Goal: Communication & Community: Answer question/provide support

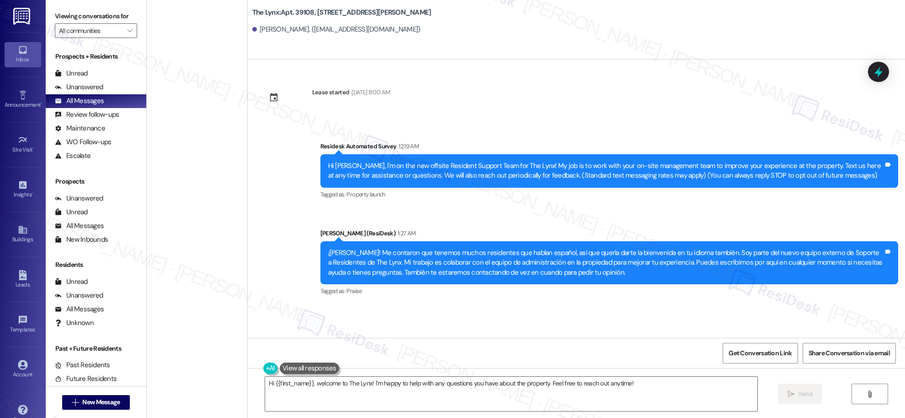
scroll to position [3134, 0]
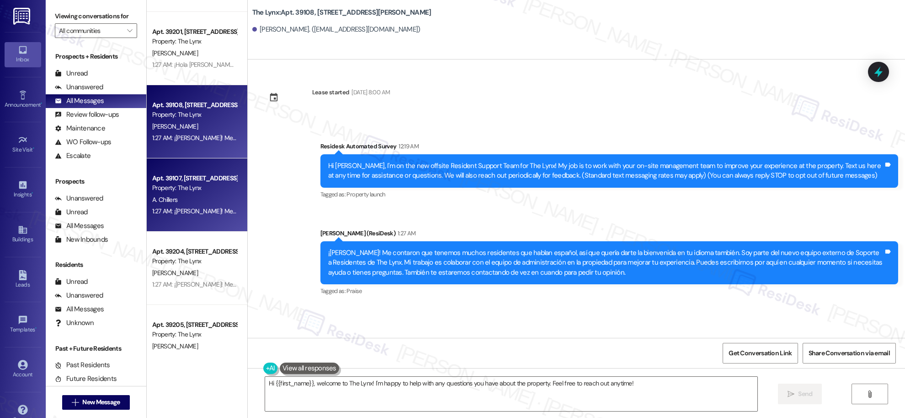
click at [206, 185] on div "Property: The Lynx" at bounding box center [194, 188] width 85 height 10
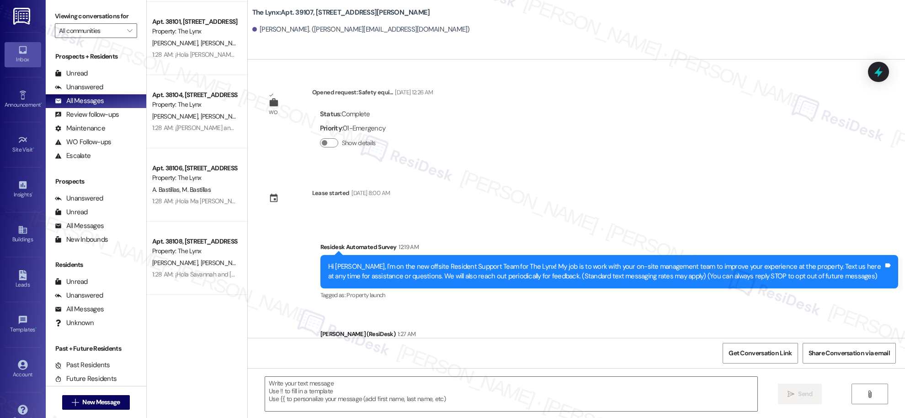
scroll to position [599, 0]
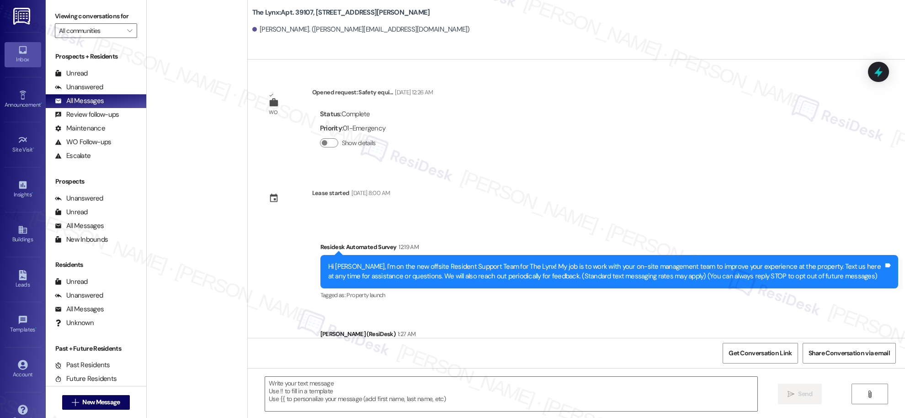
type textarea "Fetching suggested responses. Please feel free to read through the conversation…"
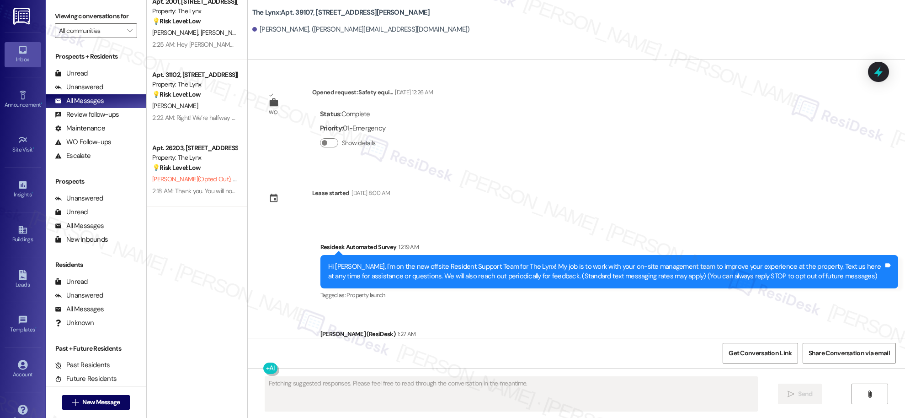
scroll to position [0, 0]
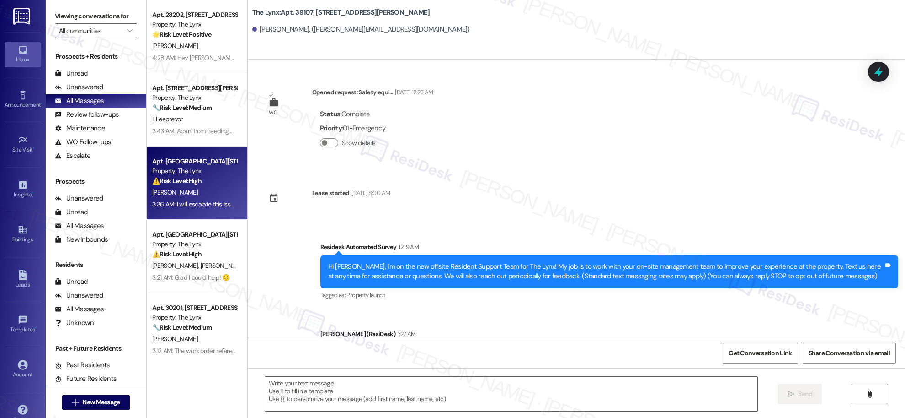
click at [181, 204] on div "3:36 AM: I will escalate this issue to the site team today so they can provide …" at bounding box center [571, 204] width 838 height 8
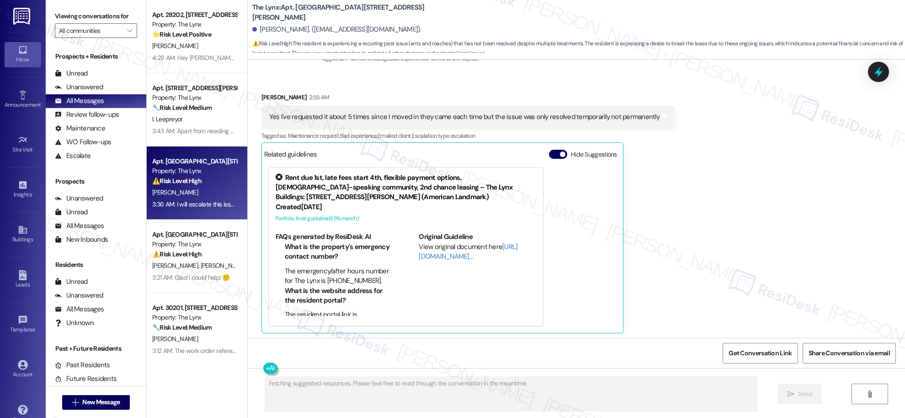
scroll to position [427, 0]
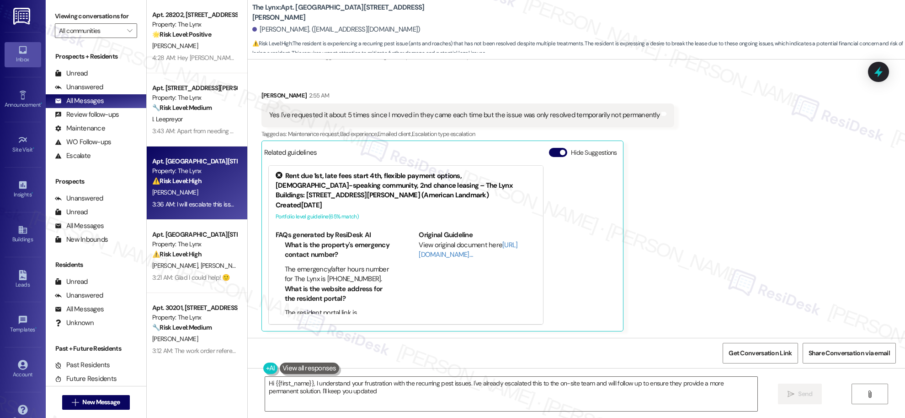
type textarea "Hi {{first_name}}, I understand your frustration with the recurring pest issues…"
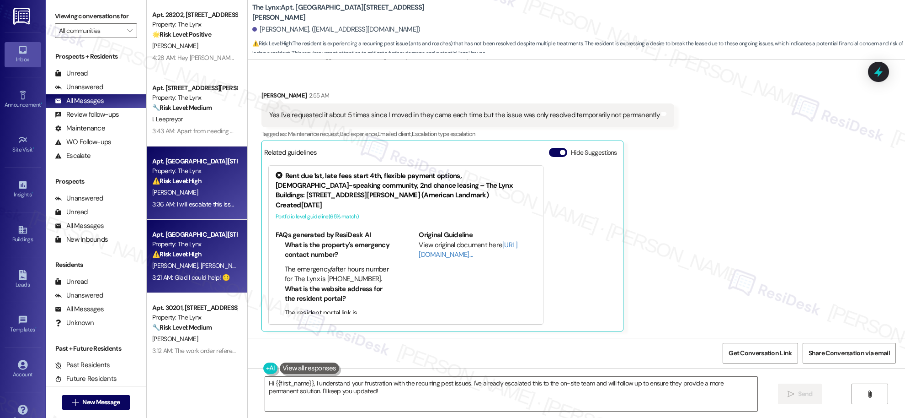
click at [198, 270] on div "B. Bourne A. Redmon" at bounding box center [194, 265] width 86 height 11
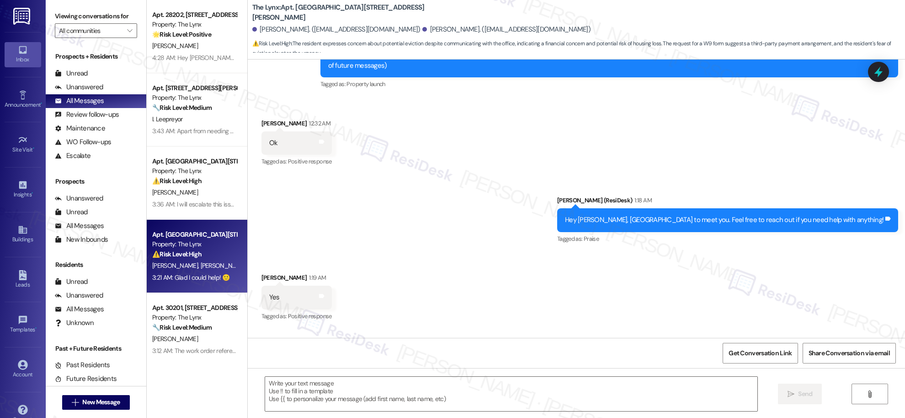
type textarea "Fetching suggested responses. Please feel free to read through the conversation…"
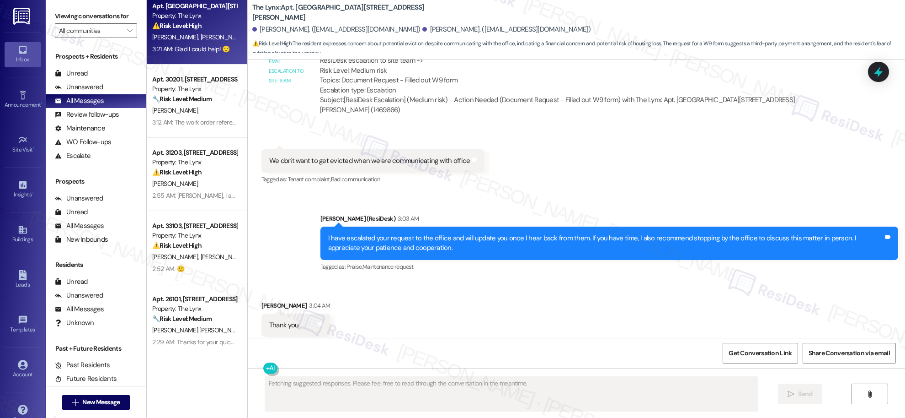
scroll to position [232, 0]
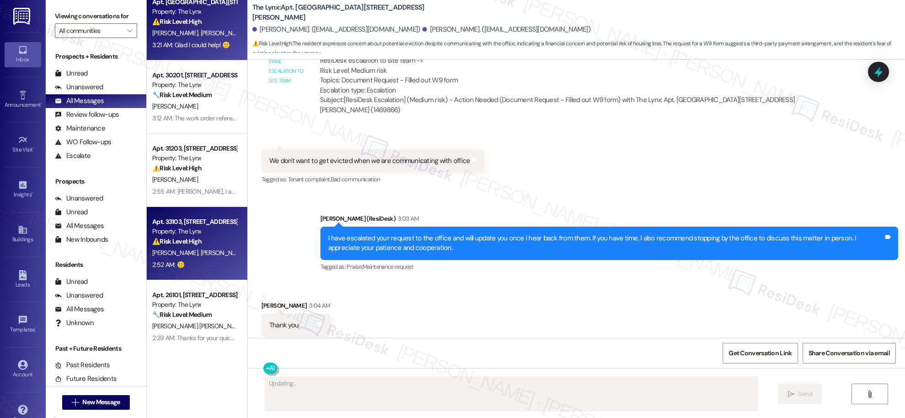
click at [197, 236] on div "⚠️ Risk Level: High The resident reports a 'leak,' indicating a potential maint…" at bounding box center [194, 241] width 85 height 10
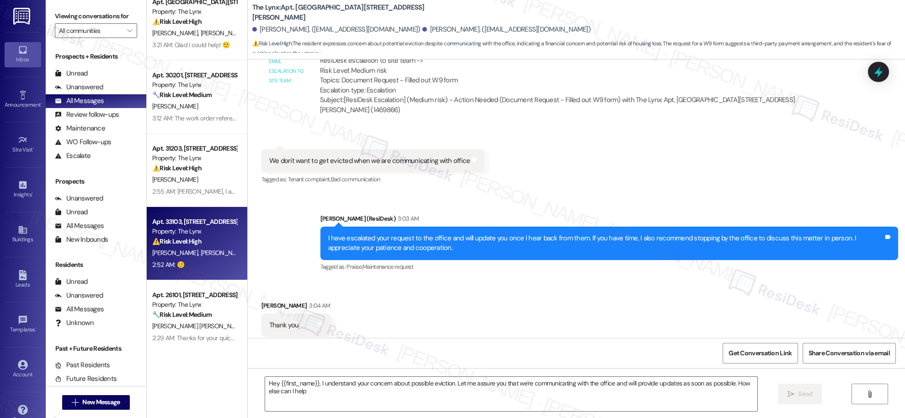
type textarea "Hey {{first_name}}, I understand your concern about possible eviction. Let me a…"
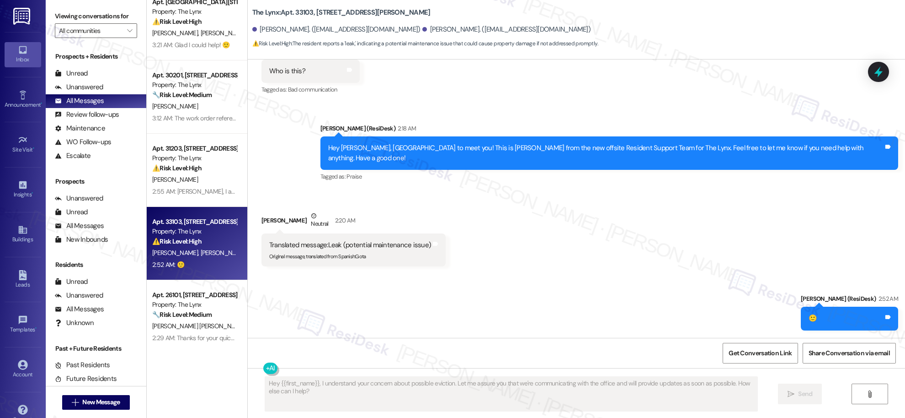
scroll to position [274, 0]
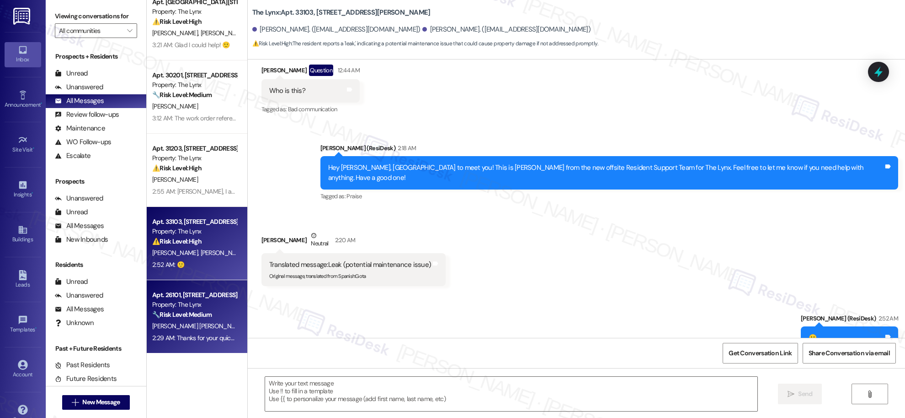
click at [190, 322] on div "G. Guzman Miller" at bounding box center [194, 325] width 86 height 11
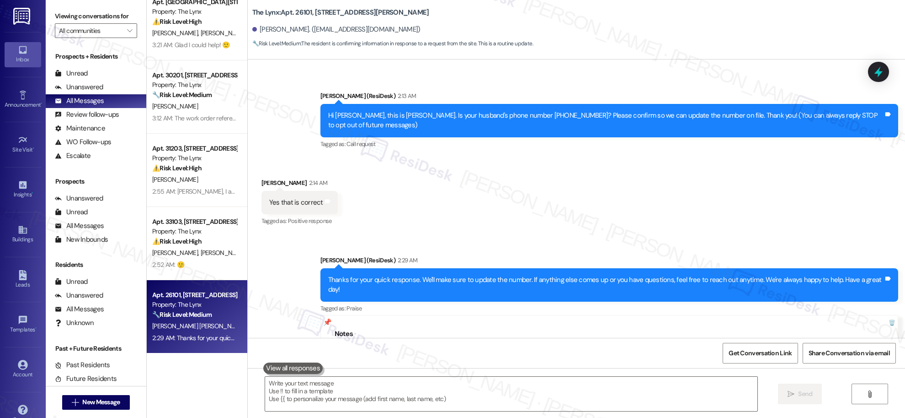
scroll to position [0, 0]
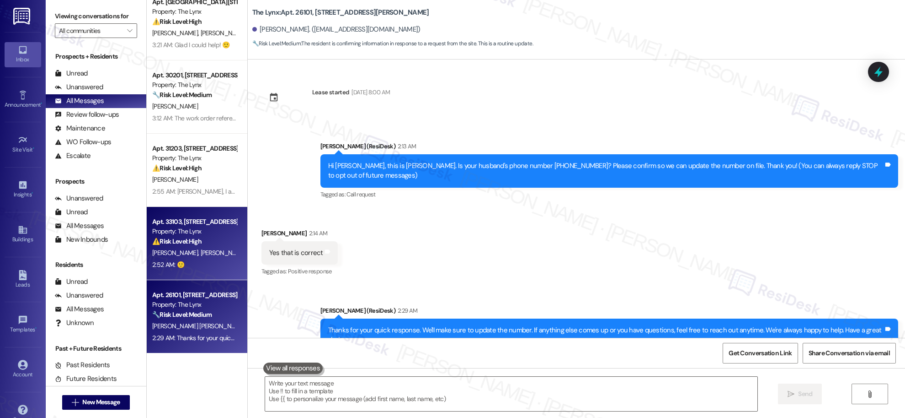
click at [199, 252] on div "L. Mays L. Mays" at bounding box center [194, 252] width 86 height 11
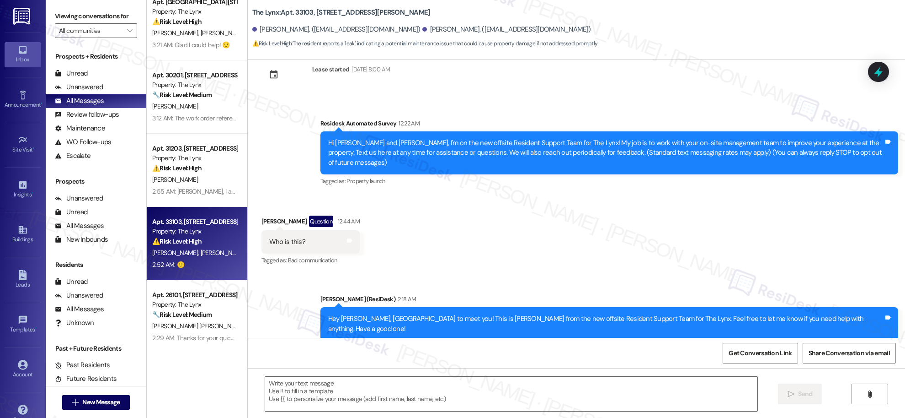
type textarea "Fetching suggested responses. Please feel free to read through the conversation…"
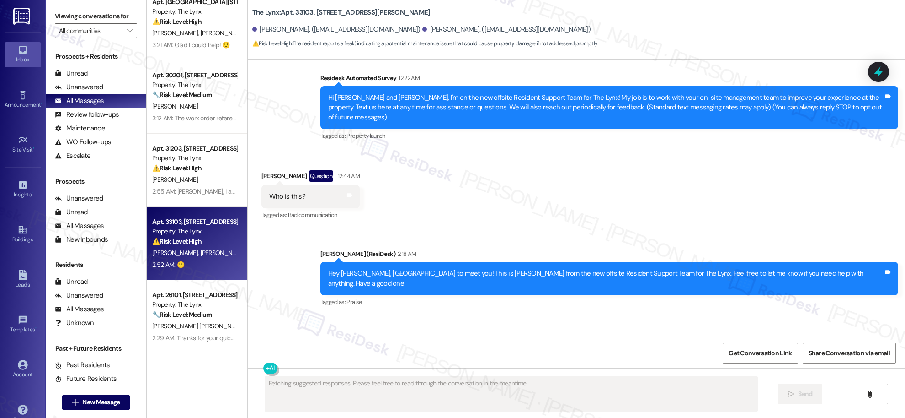
scroll to position [210, 0]
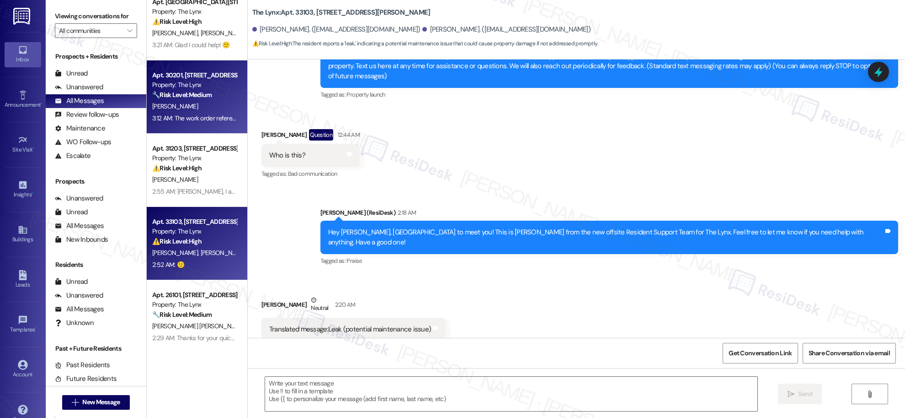
click at [216, 130] on div "Apt. 30201, 6000 Randolph Blvd Property: The Lynx 🔧 Risk Level: Medium The resi…" at bounding box center [197, 96] width 101 height 73
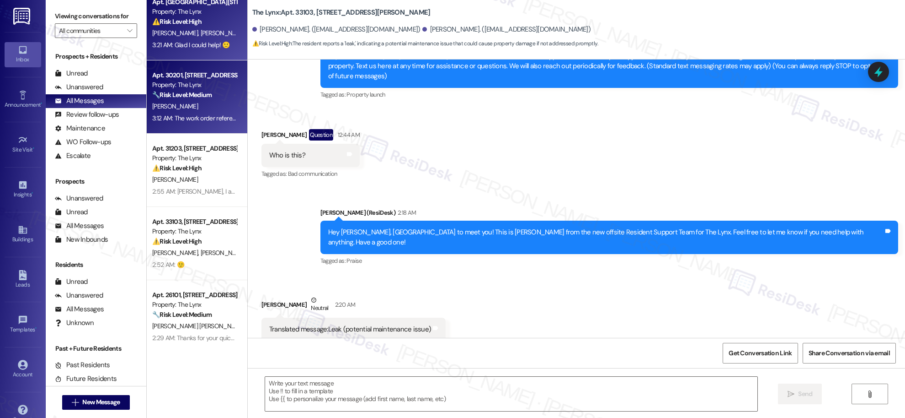
click at [188, 59] on div "Apt. 221, 6000 Randolph Blvd Property: The Lynx ⚠️ Risk Level: High The residen…" at bounding box center [197, 23] width 101 height 73
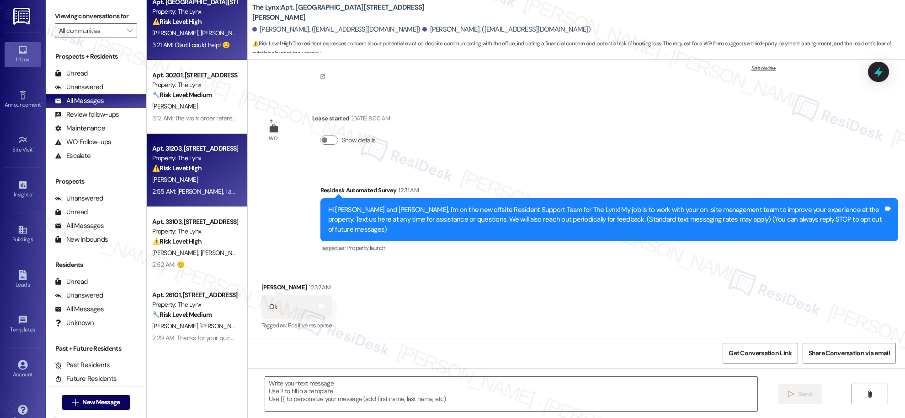
type textarea "Fetching suggested responses. Please feel free to read through the conversation…"
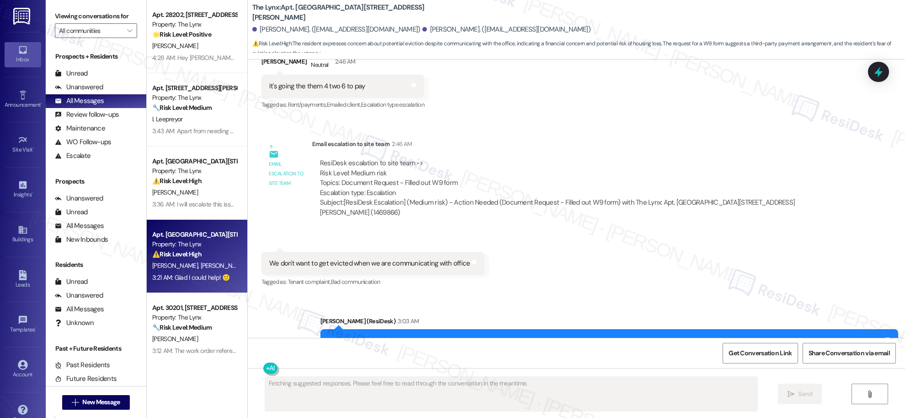
scroll to position [1103, 0]
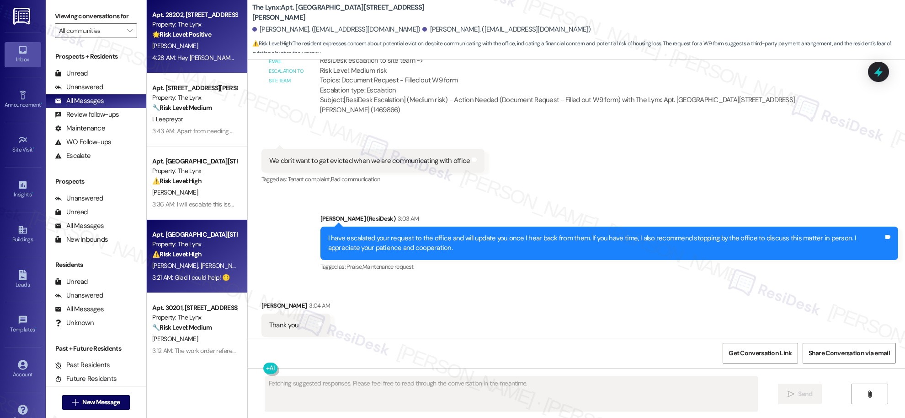
click at [195, 54] on div "4:28 AM: Hey Gaylon, you're welcome. Nice to meet you! 4:28 AM: Hey Gaylon, you…" at bounding box center [240, 58] width 176 height 8
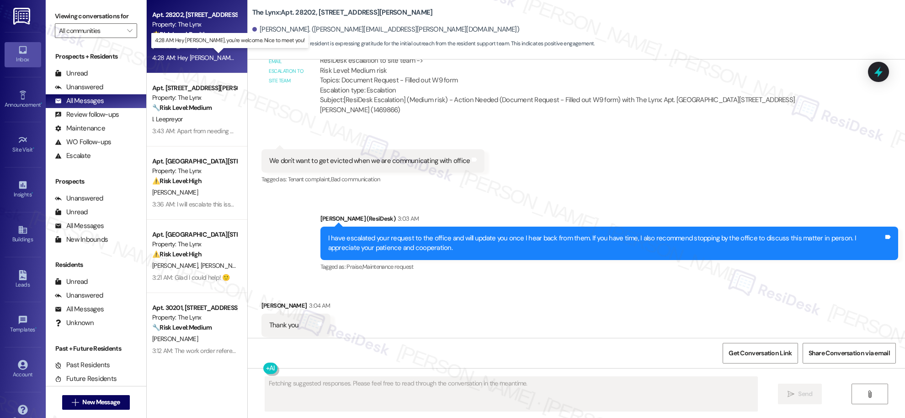
scroll to position [126, 0]
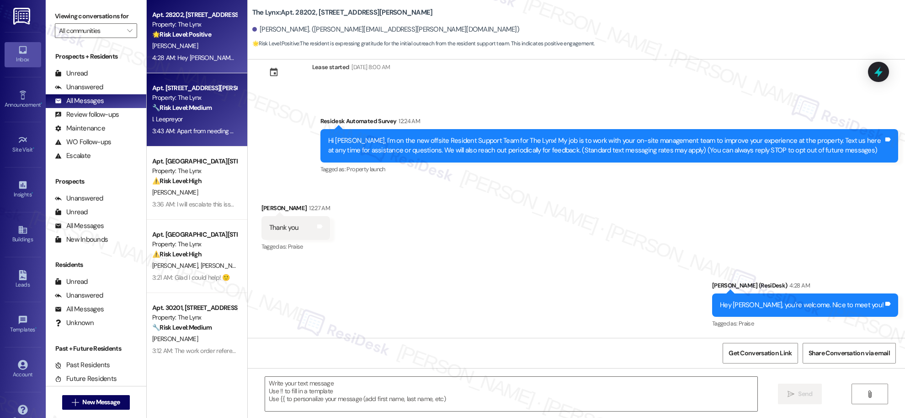
click at [181, 130] on div "3:43 AM: Apart from needing more parking, is there anything else you need help …" at bounding box center [265, 131] width 226 height 8
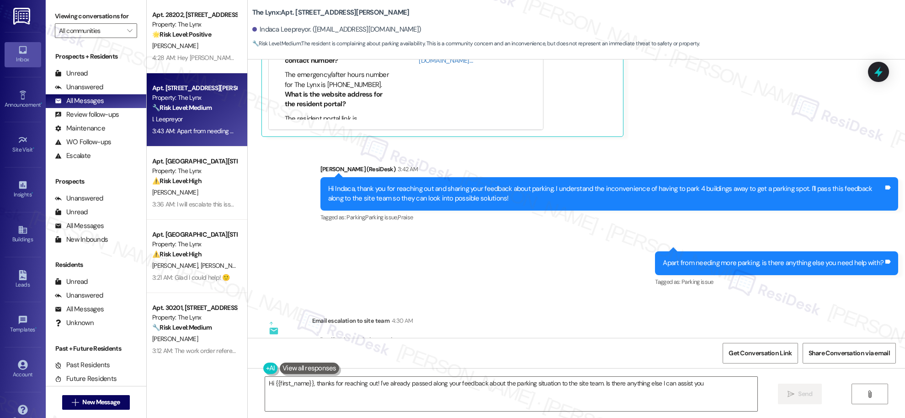
scroll to position [412, 0]
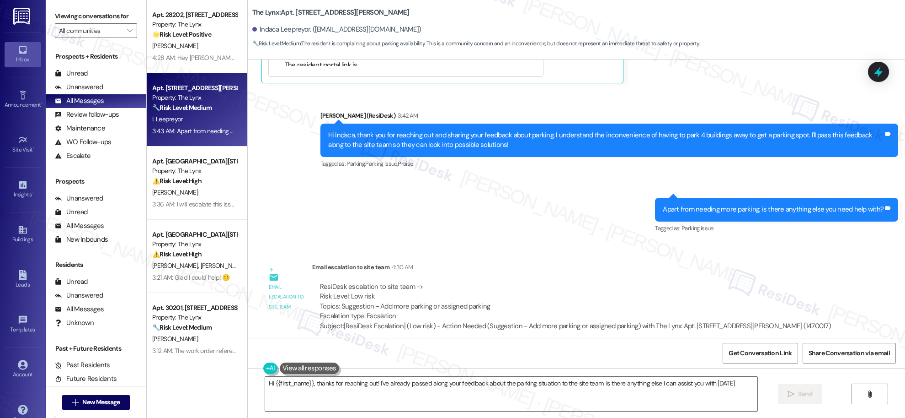
type textarea "Hi {{first_name}}, thanks for reaching out! I've already passed along your feed…"
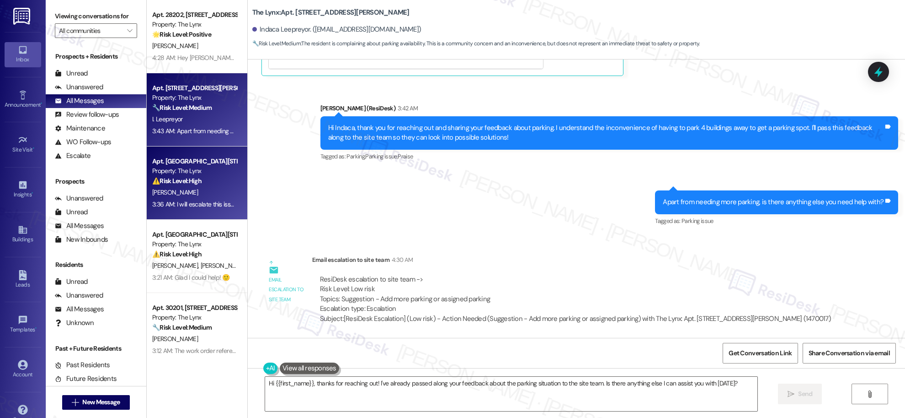
click at [199, 186] on div "Apt. 802, 6000 Randolph Blvd Property: The Lynx ⚠️ Risk Level: High The residen…" at bounding box center [194, 170] width 86 height 31
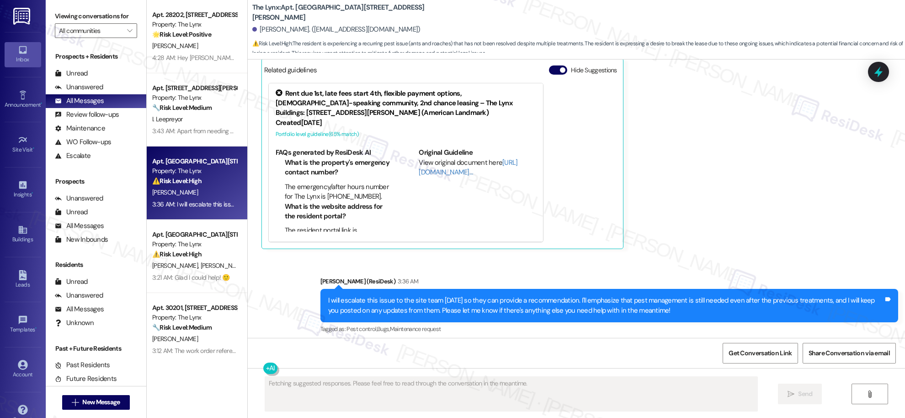
scroll to position [618, 0]
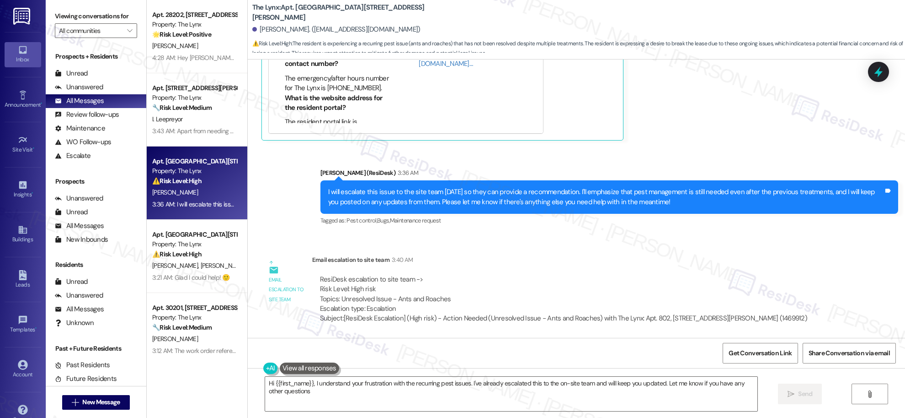
type textarea "Hi {{first_name}}, I understand your frustration with the recurring pest issues…"
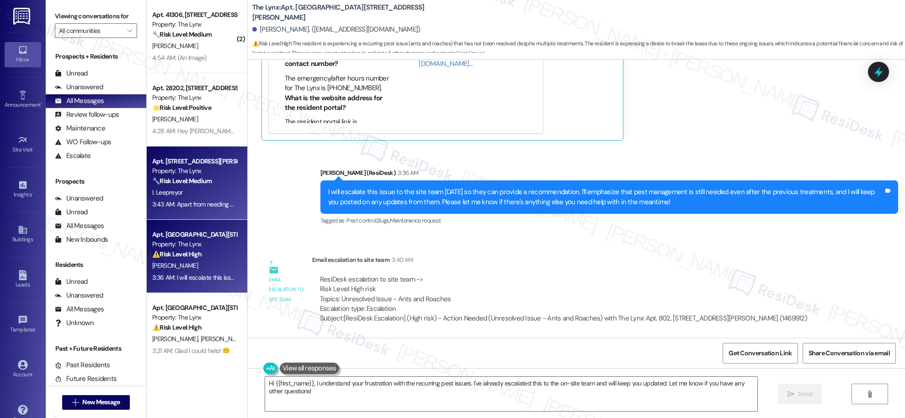
click at [185, 184] on strong "🔧 Risk Level: Medium" at bounding box center [181, 181] width 59 height 8
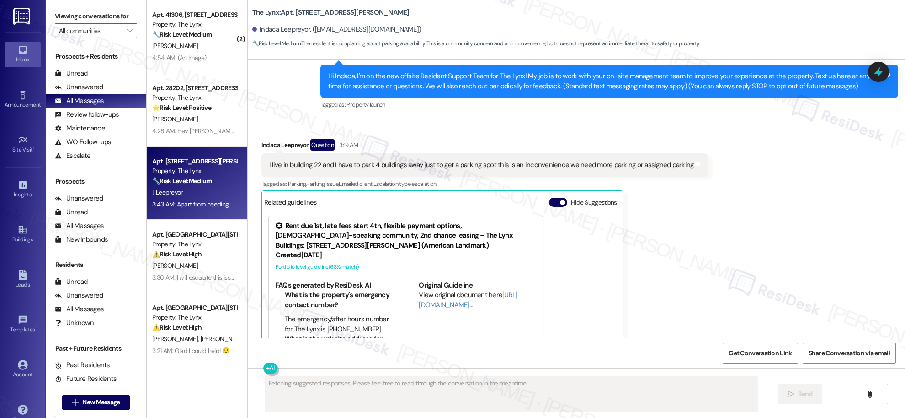
scroll to position [158, 0]
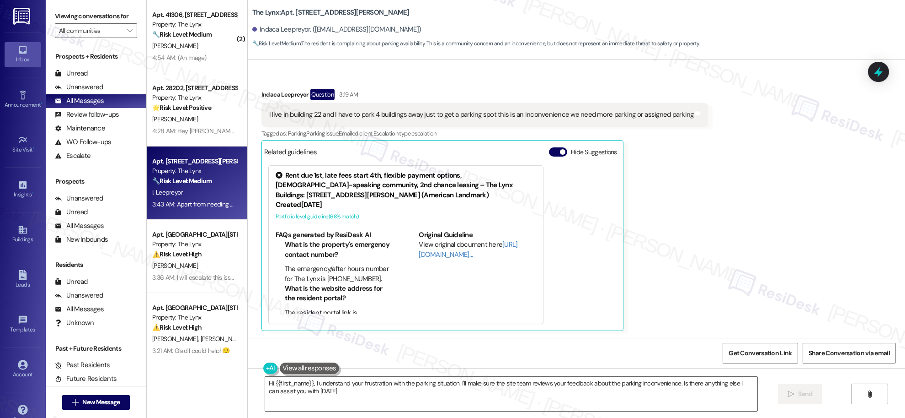
type textarea "Hi {{first_name}}, I understand your frustration with the parking situation. I'…"
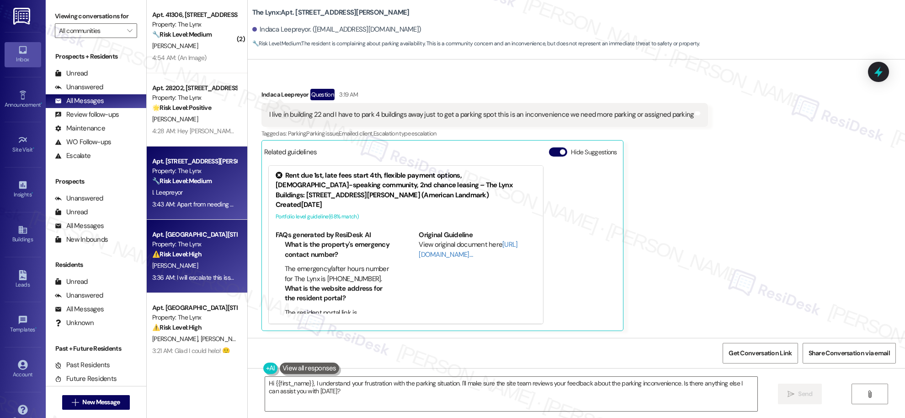
click at [191, 252] on strong "⚠️ Risk Level: High" at bounding box center [176, 254] width 49 height 8
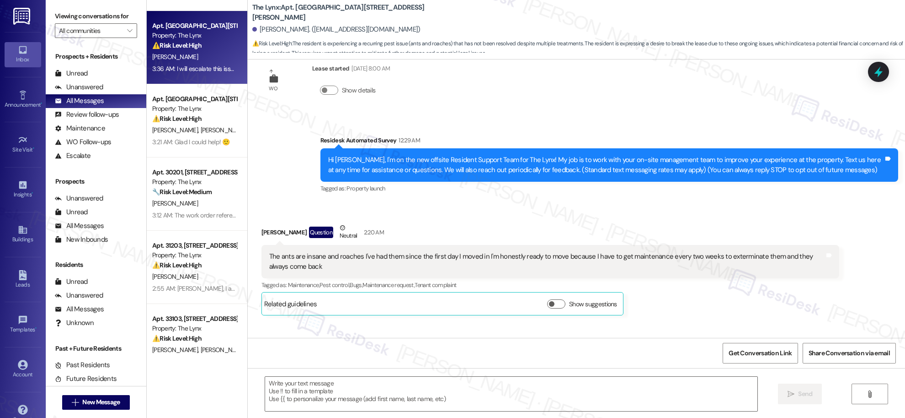
scroll to position [99, 0]
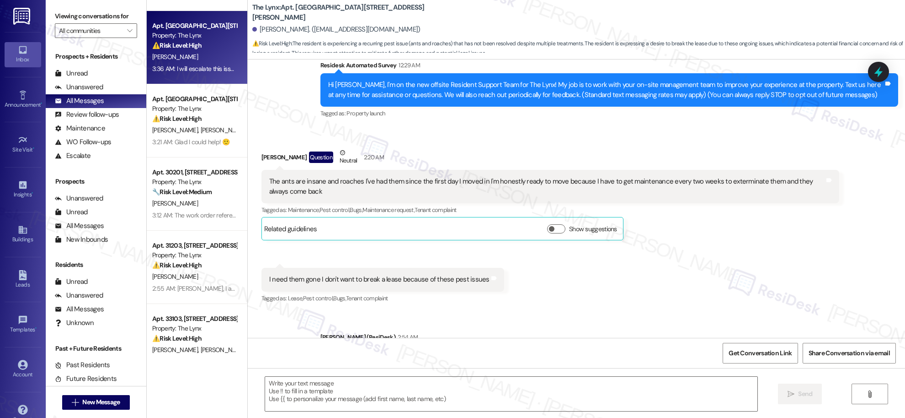
type textarea "Fetching suggested responses. Please feel free to read through the conversation…"
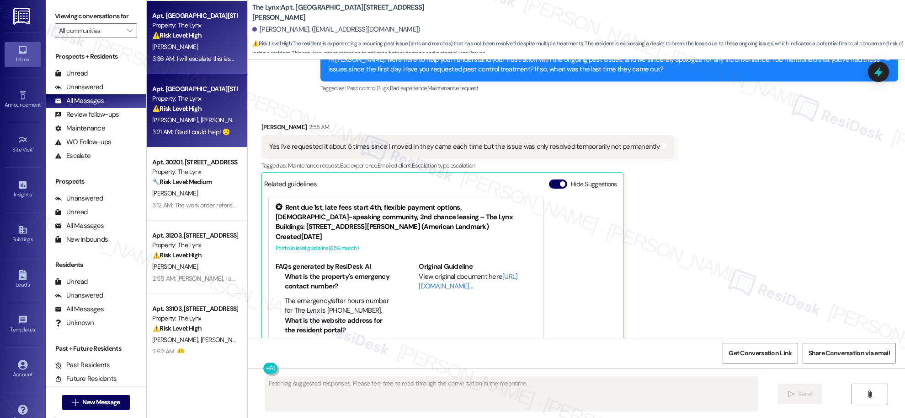
click at [186, 114] on div "Apt. 221, 6000 Randolph Blvd Property: The Lynx ⚠️ Risk Level: High The residen…" at bounding box center [194, 98] width 86 height 31
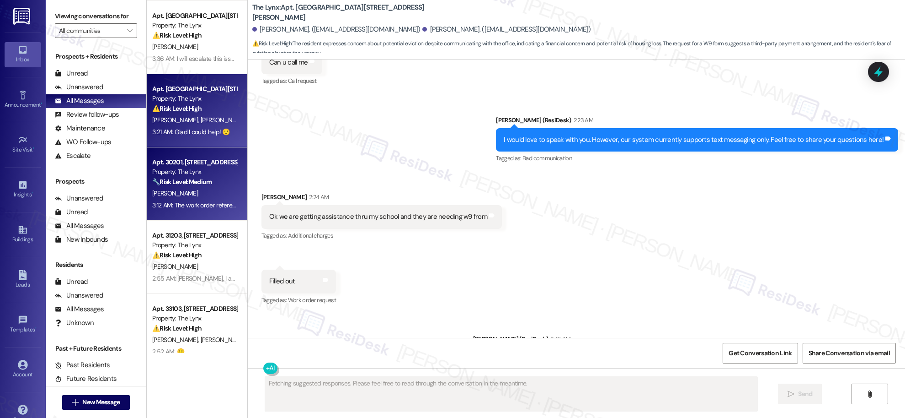
click at [197, 191] on div "C. Saunders" at bounding box center [194, 192] width 86 height 11
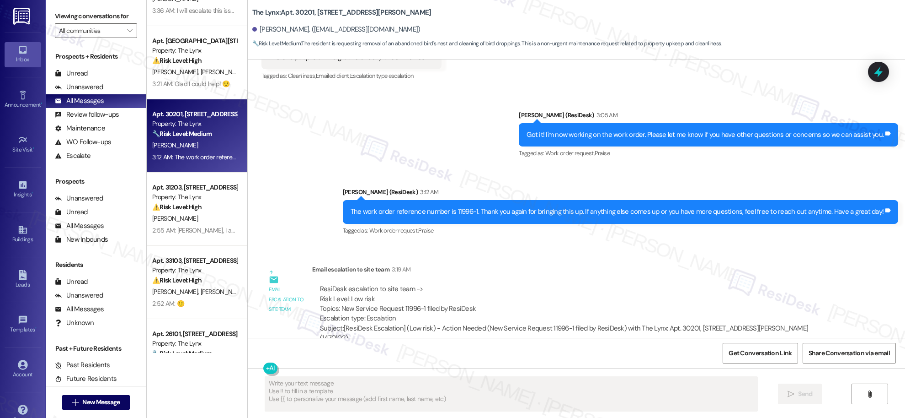
scroll to position [267, 0]
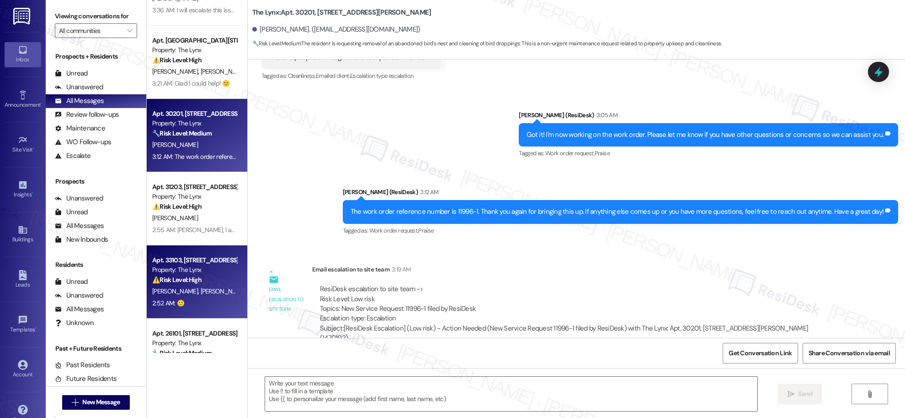
click at [188, 276] on strong "⚠️ Risk Level: High" at bounding box center [176, 279] width 49 height 8
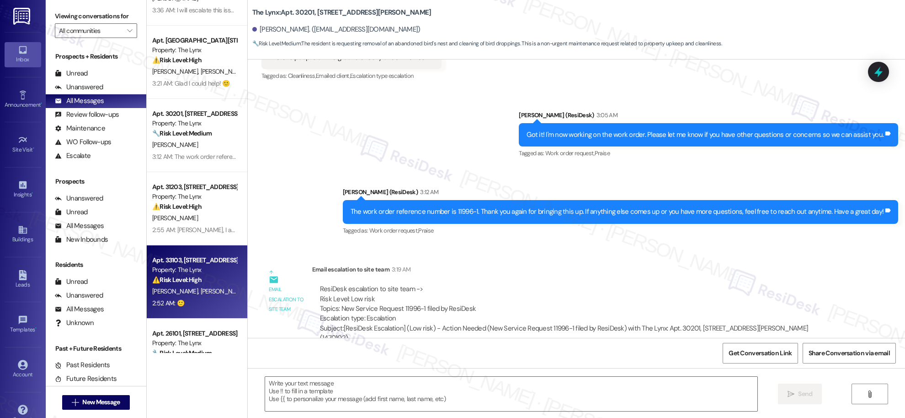
type textarea "Fetching suggested responses. Please feel free to read through the conversation…"
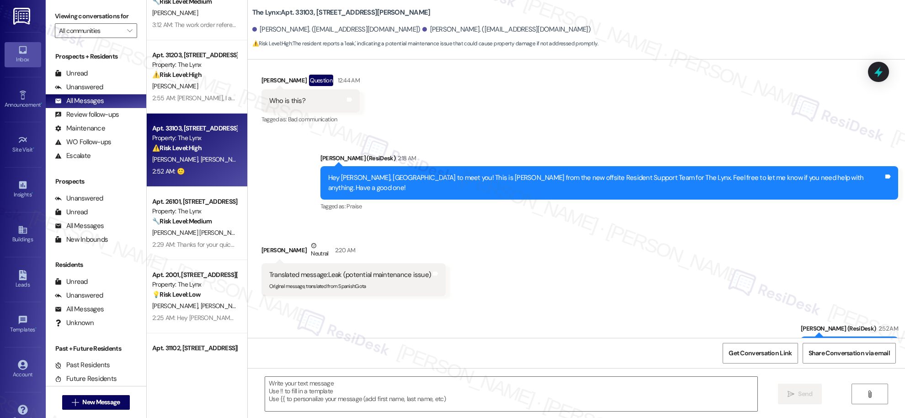
scroll to position [265, 0]
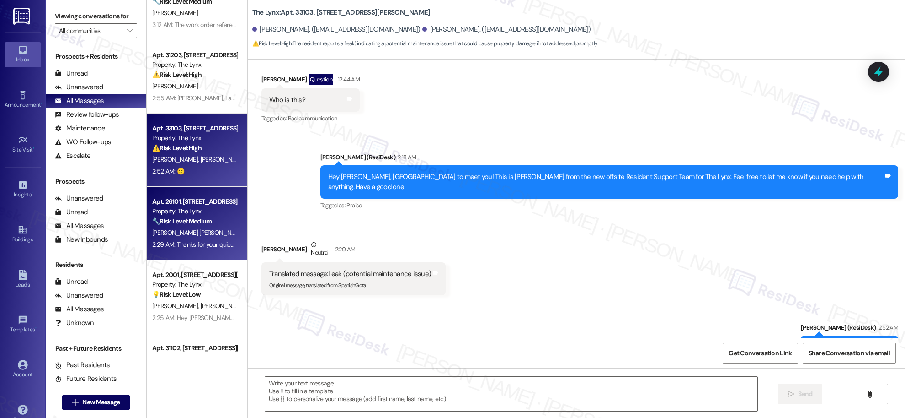
click at [206, 243] on div "2:29 AM: Thanks for your quick response. We'll make sure to update the number. …" at bounding box center [426, 244] width 548 height 8
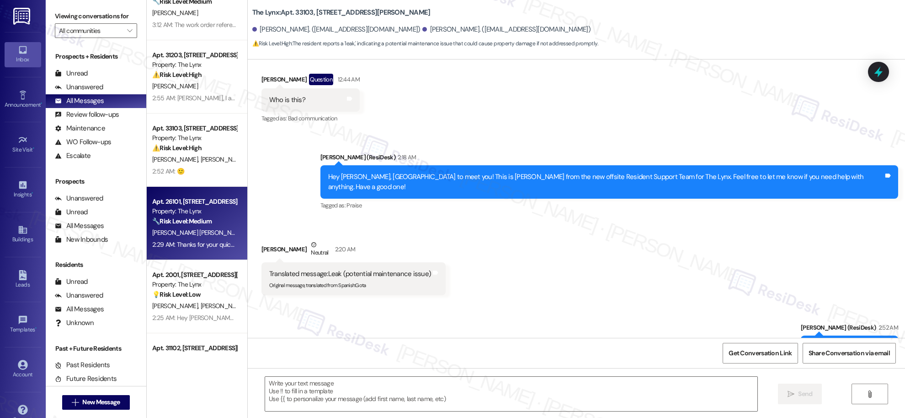
type textarea "Fetching suggested responses. Please feel free to read through the conversation…"
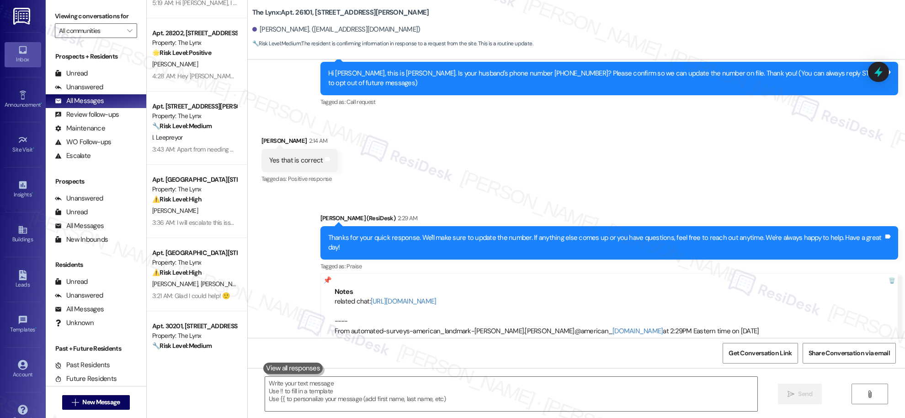
scroll to position [0, 0]
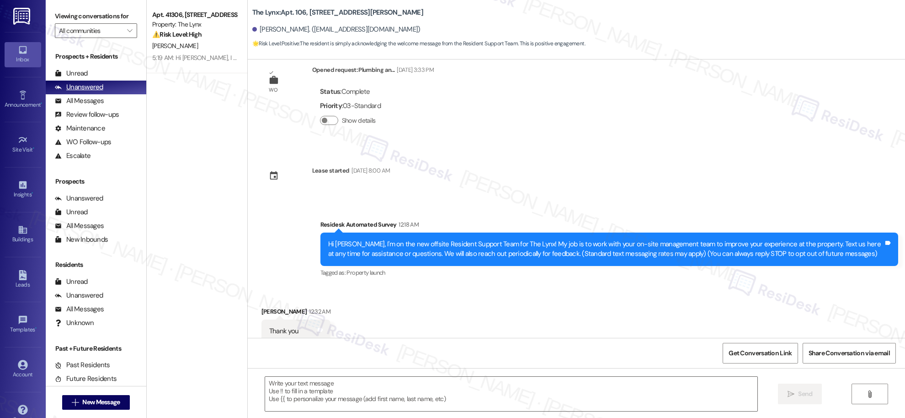
scroll to position [48, 0]
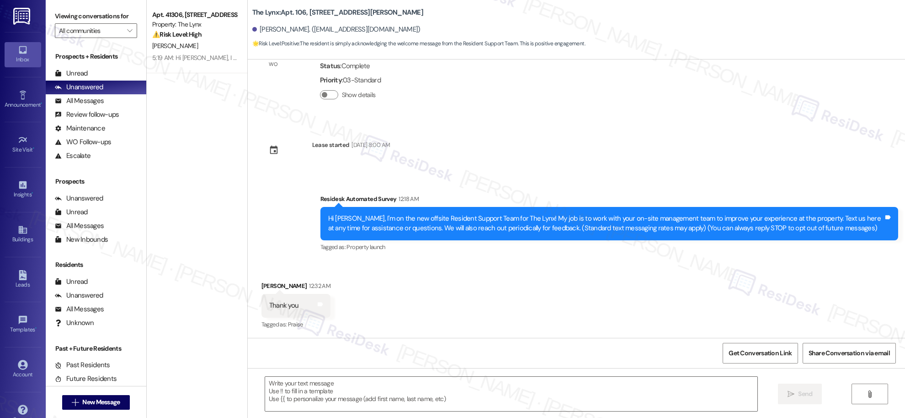
type textarea "Fetching suggested responses. Please feel free to read through the conversation…"
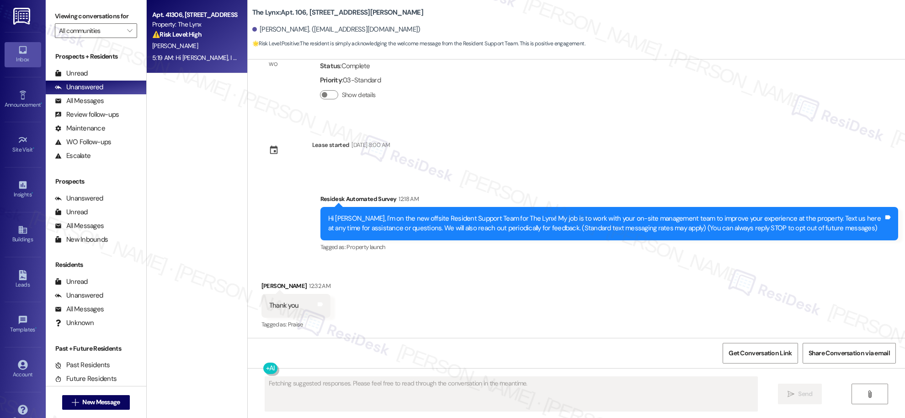
click at [207, 56] on div "5:19 AM: Hi [PERSON_NAME], I noted your request to be present during the pest c…" at bounding box center [492, 58] width 680 height 8
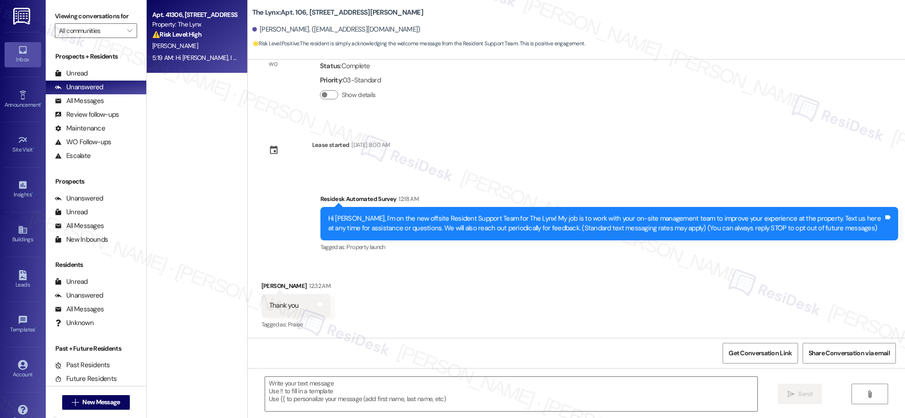
type textarea "Fetching suggested responses. Please feel free to read through the conversation…"
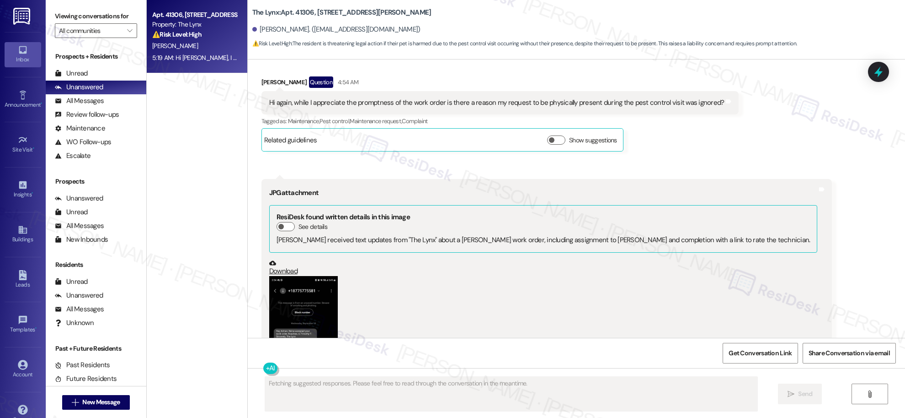
scroll to position [1602, 0]
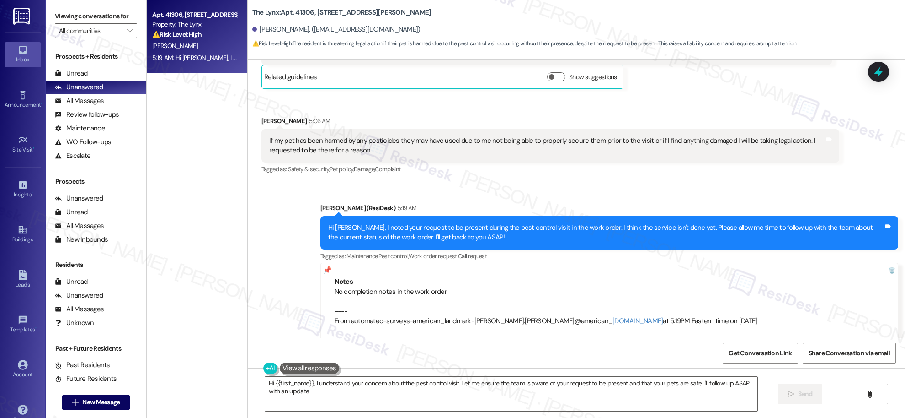
type textarea "Hi {{first_name}}, I understand your concern about the pest control visit. Let …"
click at [127, 30] on icon "" at bounding box center [129, 30] width 5 height 7
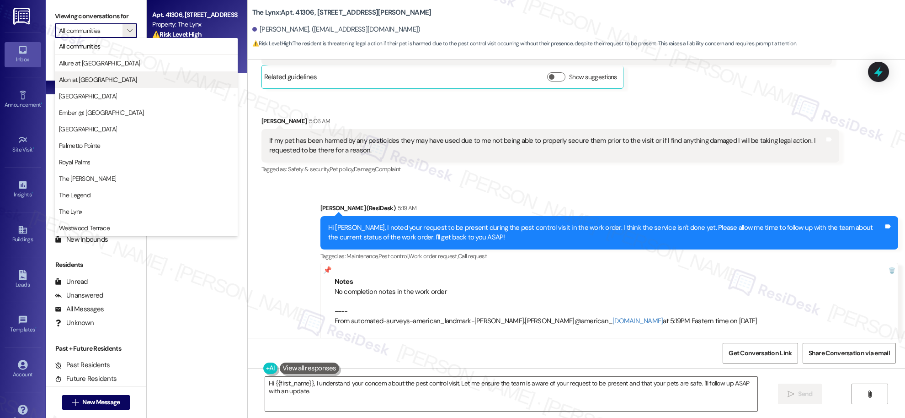
click at [87, 77] on span "Alon at [GEOGRAPHIC_DATA]" at bounding box center [98, 79] width 78 height 9
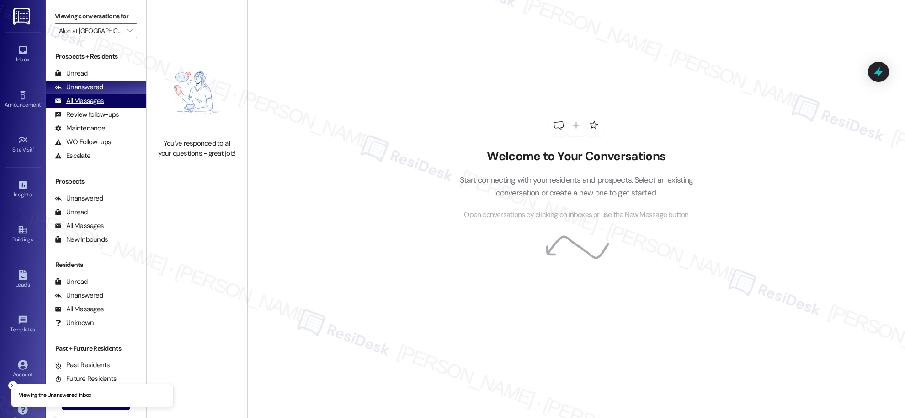
click at [86, 101] on div "All Messages" at bounding box center [79, 101] width 49 height 10
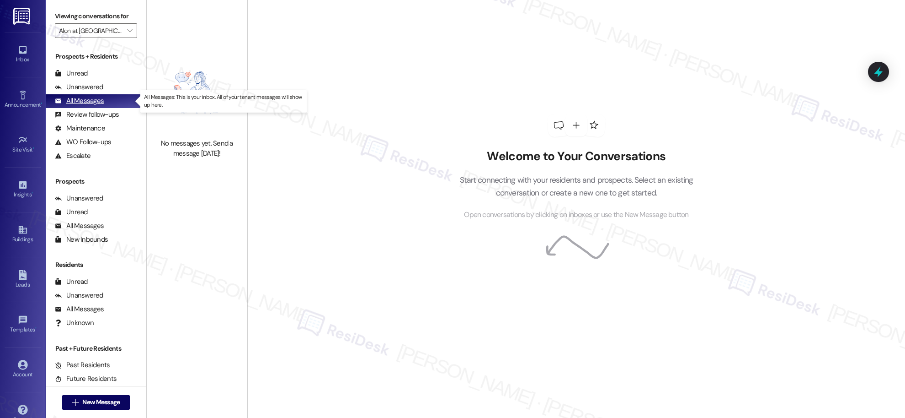
click at [86, 101] on div "All Messages" at bounding box center [79, 101] width 49 height 10
click at [127, 27] on icon "" at bounding box center [129, 30] width 5 height 7
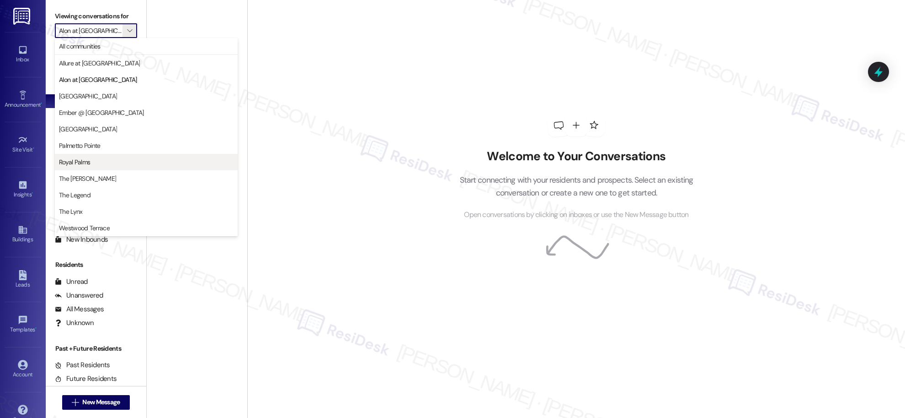
click at [73, 165] on span "Royal Palms" at bounding box center [74, 161] width 31 height 9
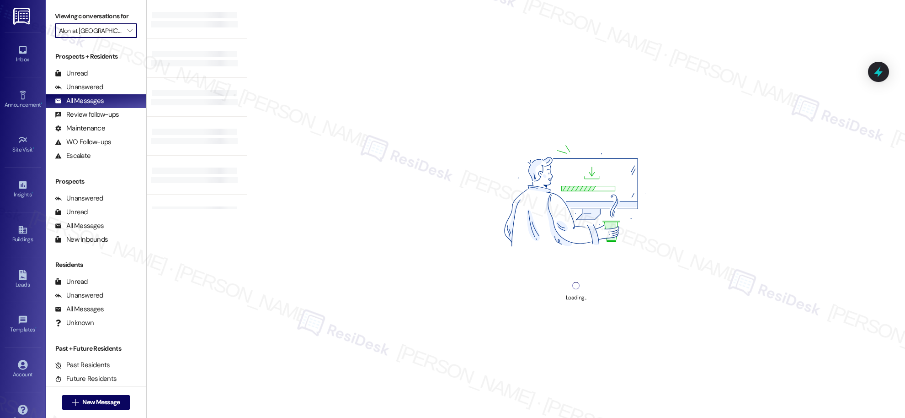
type input "Royal Palms"
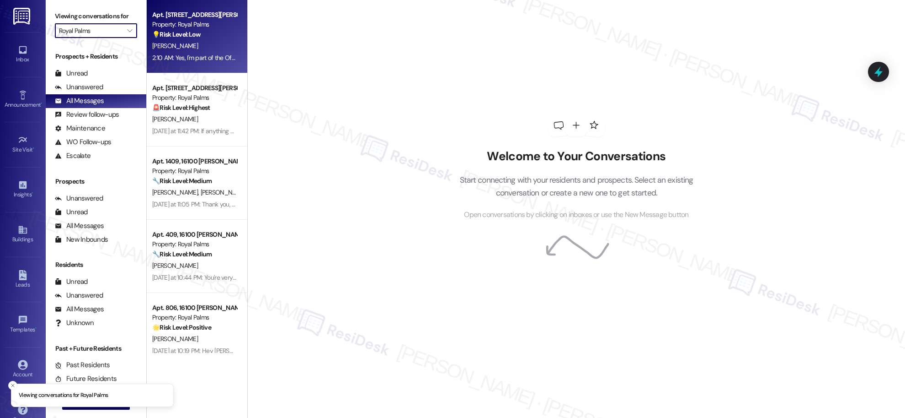
click at [203, 27] on div "Property: Royal Palms" at bounding box center [194, 25] width 85 height 10
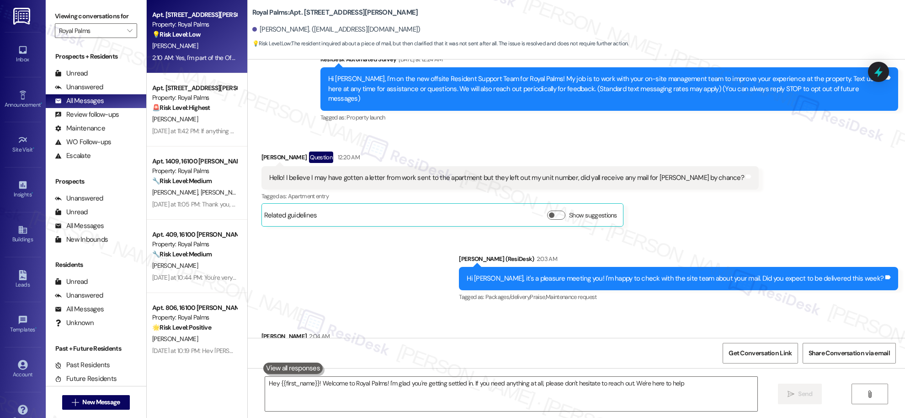
type textarea "Hey {{first_name}}! Welcome to Royal Palms! I'm glad you're getting settled in.…"
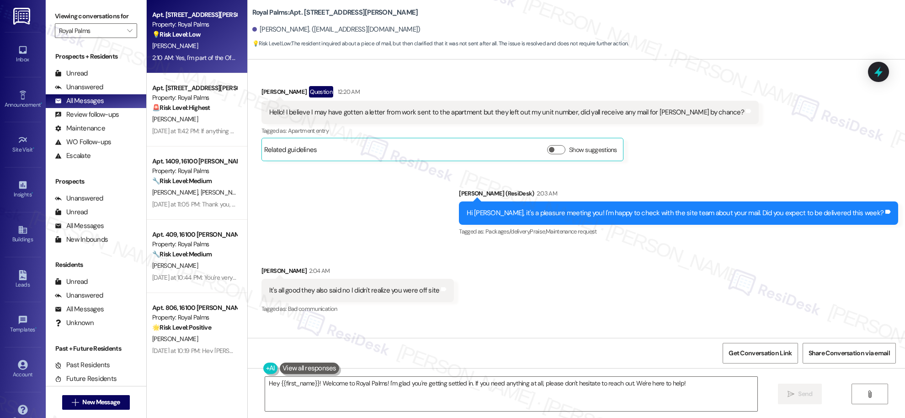
scroll to position [171, 0]
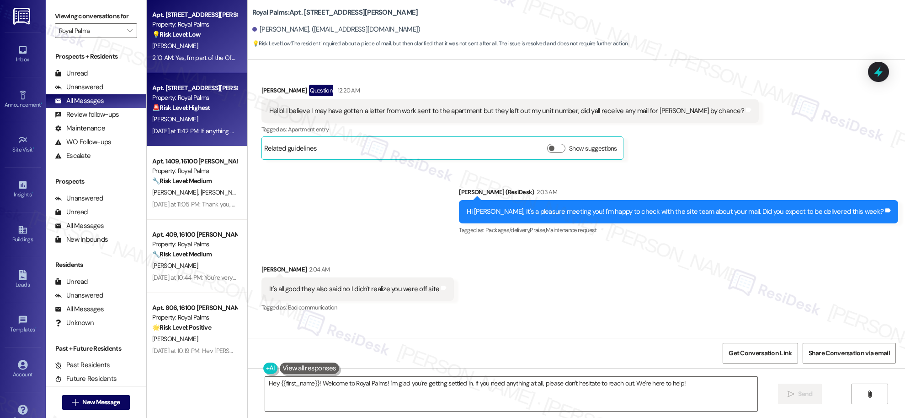
click at [204, 108] on div "🚨 Risk Level: Highest The resident is asking about a water outage in their apar…" at bounding box center [194, 108] width 85 height 10
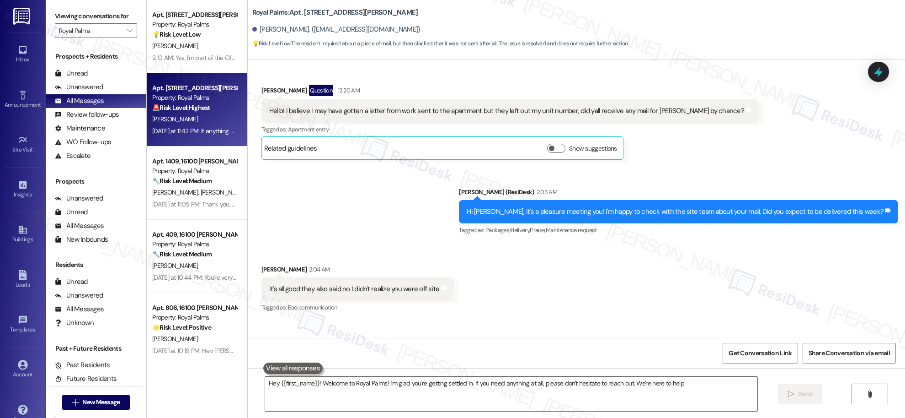
type textarea "Hey {{first_name}}! Welcome to Royal Palms! I'm glad you're getting settled in.…"
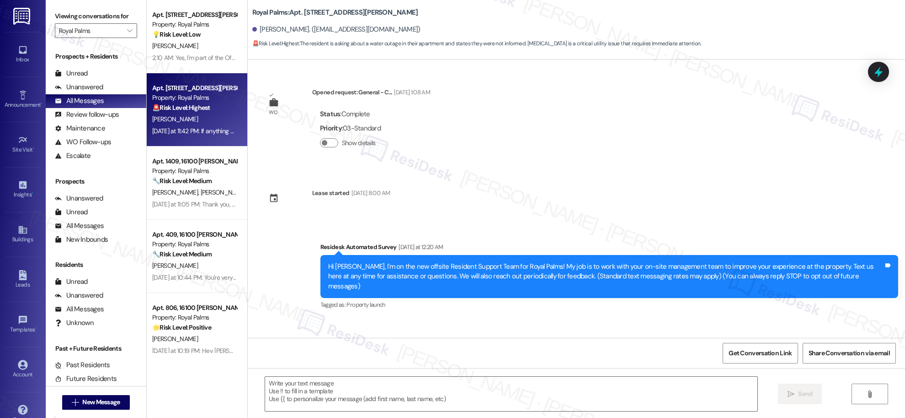
scroll to position [58, 0]
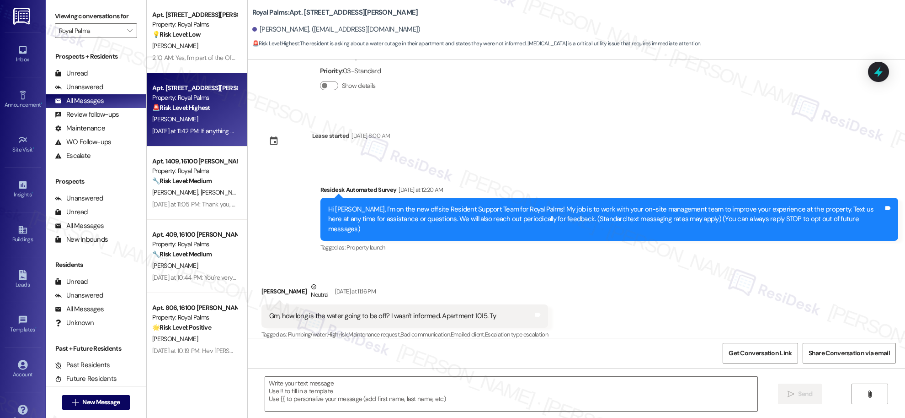
type textarea "Fetching suggested responses. Please feel free to read through the conversation…"
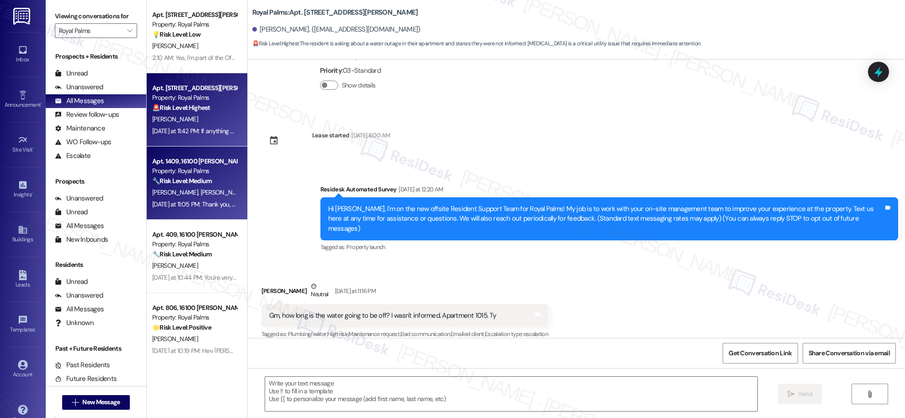
click at [197, 197] on div "[PERSON_NAME] [PERSON_NAME]" at bounding box center [194, 192] width 86 height 11
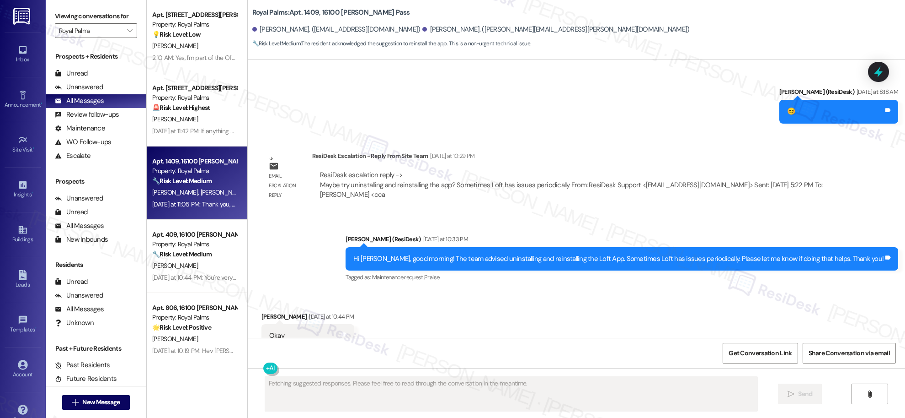
scroll to position [981, 0]
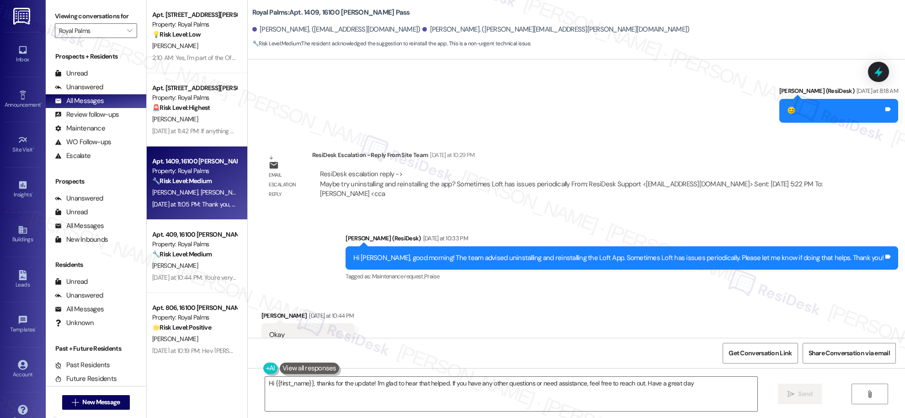
type textarea "Hi {{first_name}}, thanks for the update! I'm glad to hear that helped. If you …"
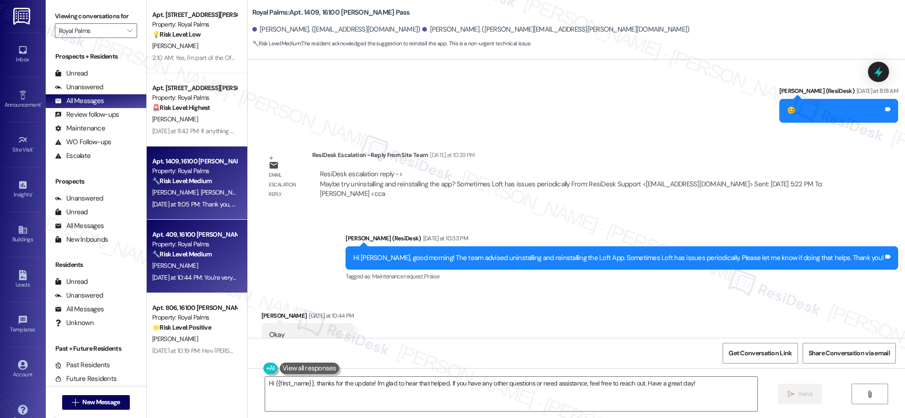
click at [190, 274] on div "[DATE] at 10:44 PM: You're very welcome! Feel free to let us know if you have o…" at bounding box center [350, 277] width 396 height 8
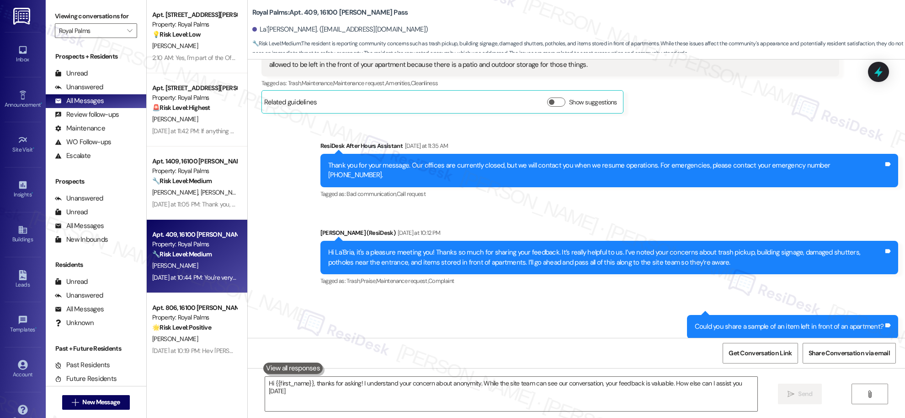
type textarea "Hi {{first_name}}, thanks for asking! I understand your concern about anonymity…"
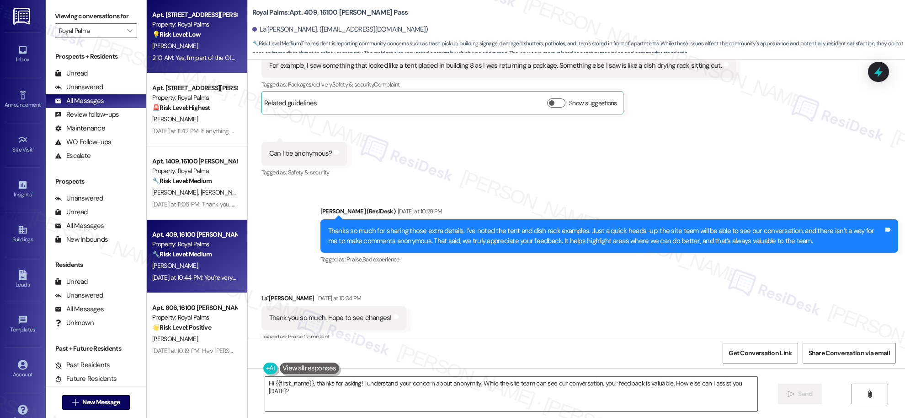
scroll to position [586, 0]
